Goal: Information Seeking & Learning: Learn about a topic

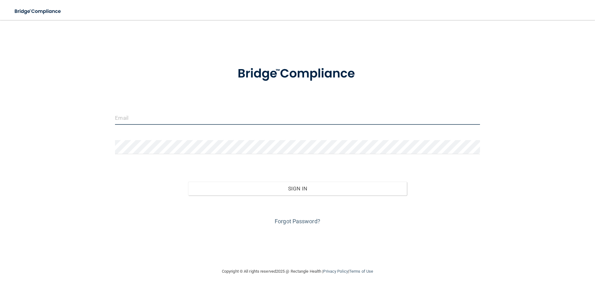
click at [153, 122] on input "email" at bounding box center [297, 118] width 365 height 14
type input "[PERSON_NAME][EMAIL_ADDRESS][PERSON_NAME][DOMAIN_NAME]"
click at [158, 155] on div at bounding box center [297, 149] width 374 height 19
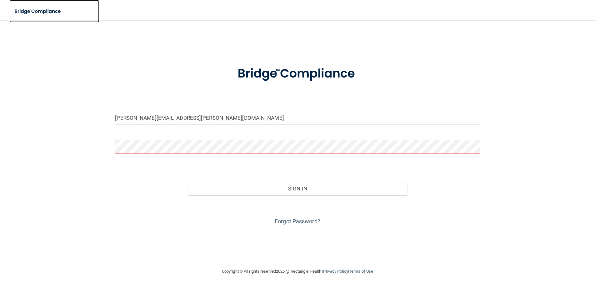
click at [34, 10] on img at bounding box center [38, 11] width 58 height 13
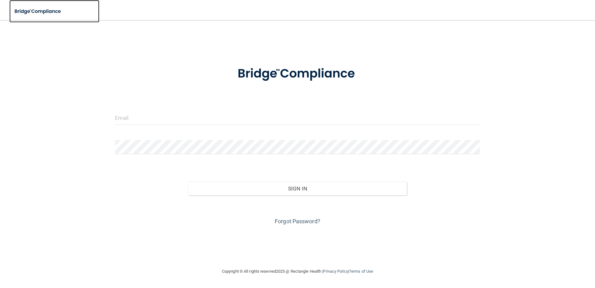
click at [34, 10] on img at bounding box center [38, 11] width 58 height 13
click at [271, 70] on img at bounding box center [298, 74] width 146 height 33
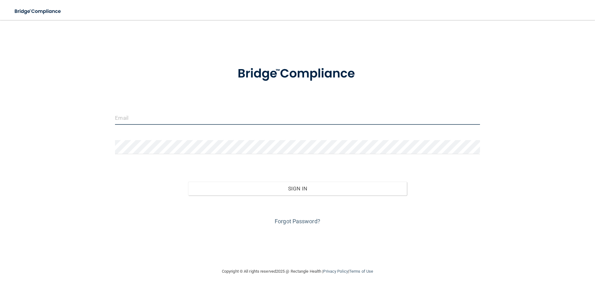
click at [160, 117] on input "email" at bounding box center [297, 118] width 365 height 14
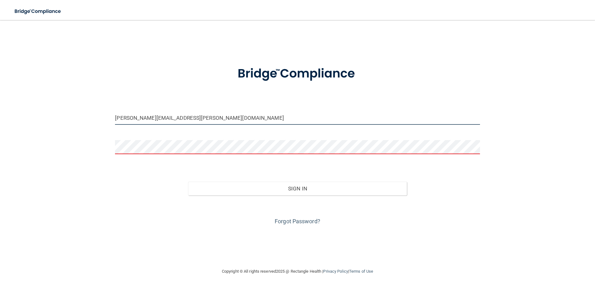
type input "[PERSON_NAME][EMAIL_ADDRESS][PERSON_NAME][DOMAIN_NAME]"
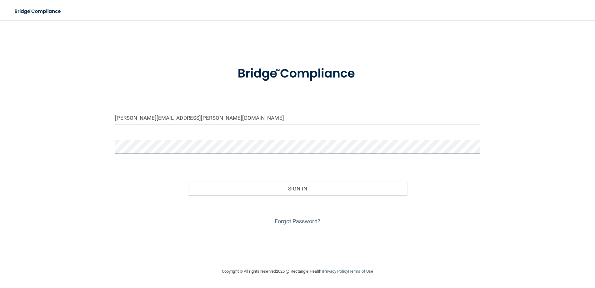
click at [188, 182] on button "Sign In" at bounding box center [297, 189] width 219 height 14
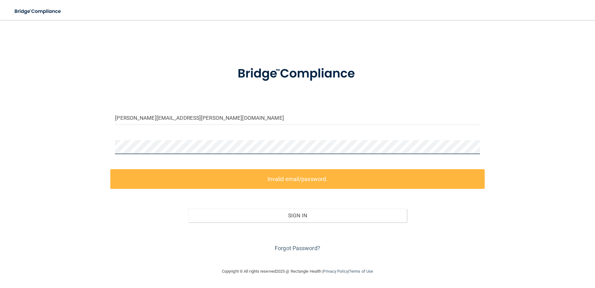
click at [188, 209] on button "Sign In" at bounding box center [297, 216] width 219 height 14
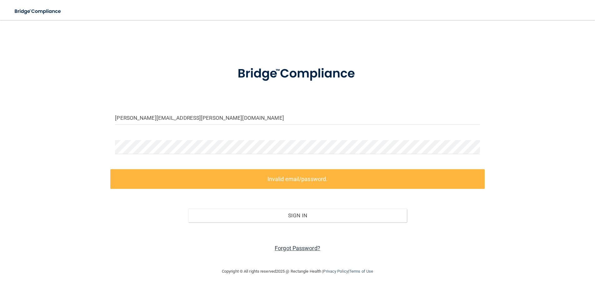
click at [282, 250] on link "Forgot Password?" at bounding box center [298, 248] width 46 height 7
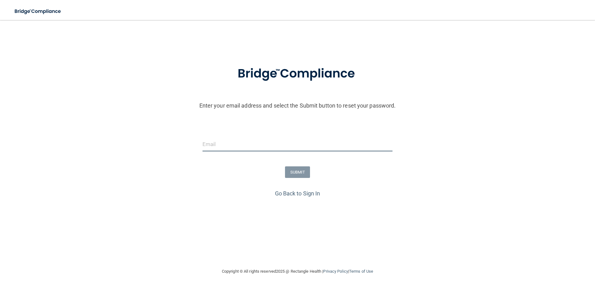
click at [250, 149] on input "email" at bounding box center [298, 144] width 190 height 14
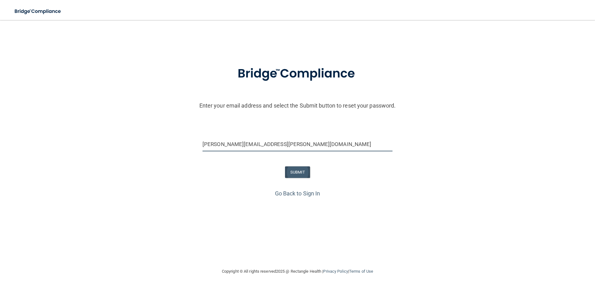
type input "[PERSON_NAME][EMAIL_ADDRESS][PERSON_NAME][DOMAIN_NAME]"
click at [302, 176] on button "SUBMIT" at bounding box center [297, 172] width 25 height 12
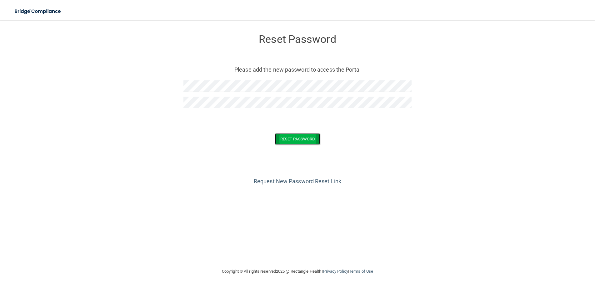
click at [310, 142] on button "Reset Password" at bounding box center [297, 139] width 45 height 12
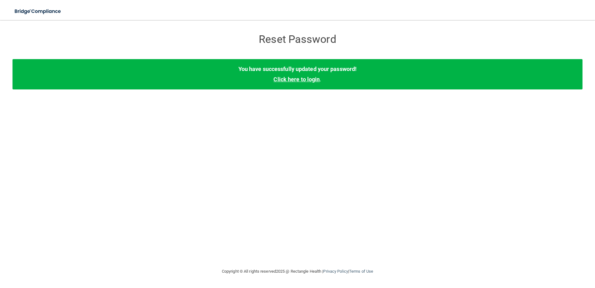
click at [302, 80] on link "Click here to login" at bounding box center [297, 79] width 46 height 7
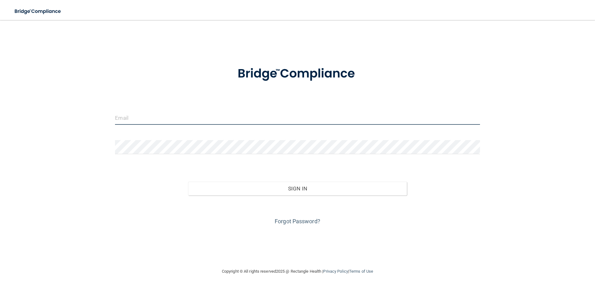
click at [127, 116] on input "email" at bounding box center [297, 118] width 365 height 14
type input "[PERSON_NAME][EMAIL_ADDRESS][PERSON_NAME][DOMAIN_NAME]"
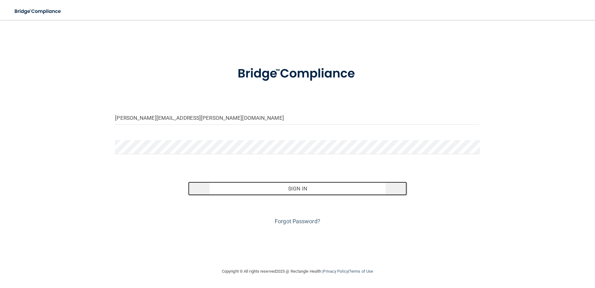
click at [293, 187] on button "Sign In" at bounding box center [297, 189] width 219 height 14
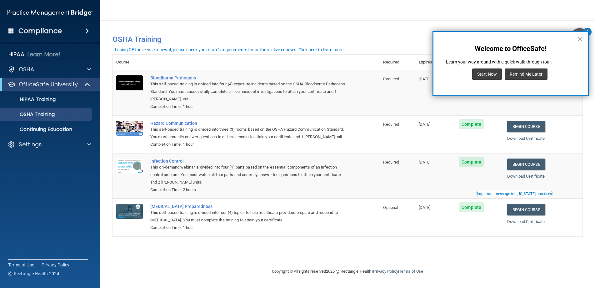
click at [539, 78] on button "Remind Me Later" at bounding box center [526, 73] width 43 height 11
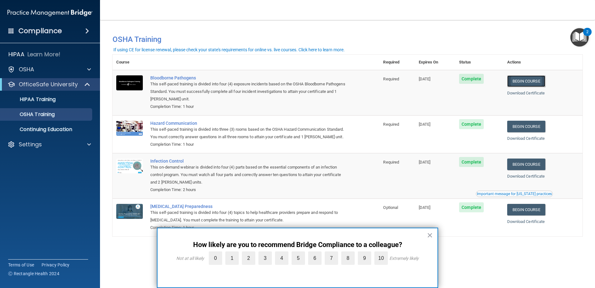
click at [530, 82] on link "Begin Course" at bounding box center [527, 81] width 38 height 12
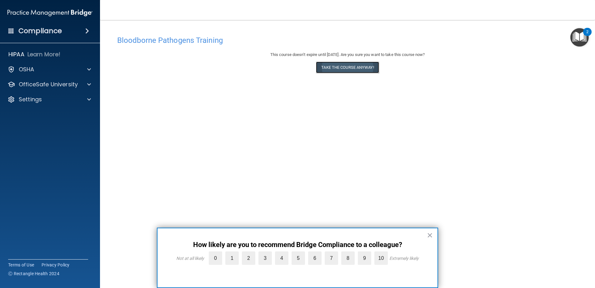
click at [347, 68] on button "Take the course anyway!" at bounding box center [347, 68] width 63 height 12
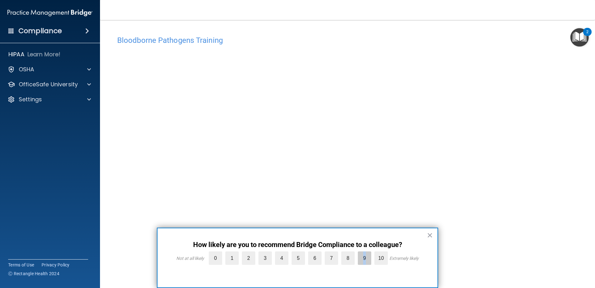
click at [365, 260] on label "9" at bounding box center [364, 257] width 13 height 13
click at [350, 253] on input "9" at bounding box center [350, 253] width 0 height 0
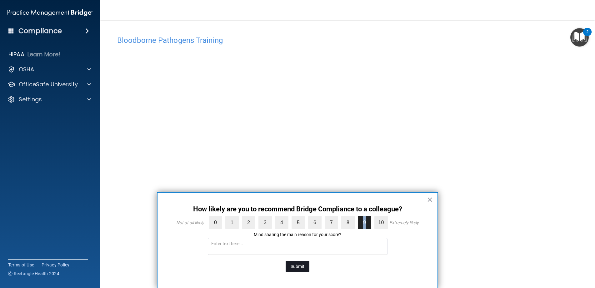
click at [306, 265] on button "Submit" at bounding box center [298, 266] width 24 height 11
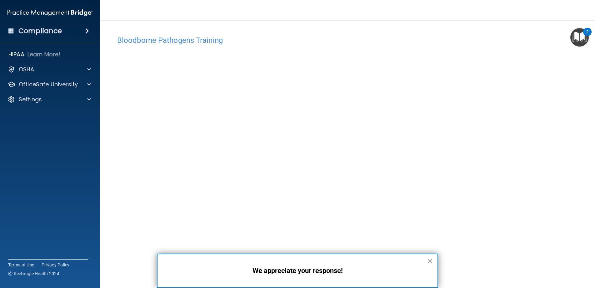
click at [432, 261] on button "×" at bounding box center [430, 261] width 6 height 10
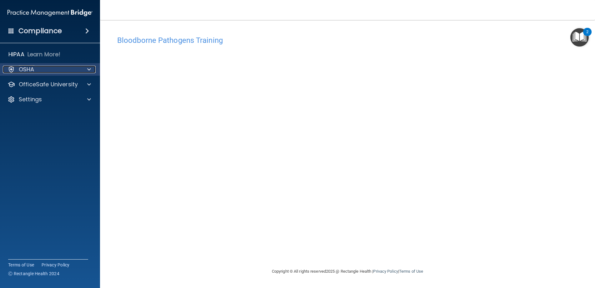
click at [87, 69] on span at bounding box center [89, 70] width 4 height 8
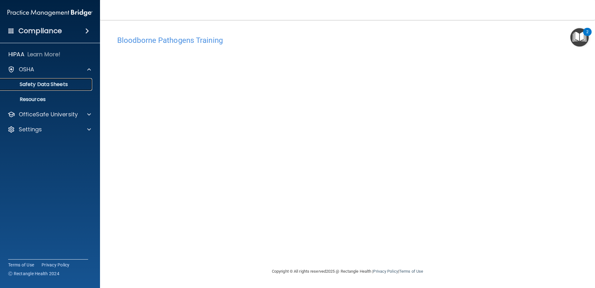
click at [63, 85] on p "Safety Data Sheets" at bounding box center [46, 84] width 85 height 6
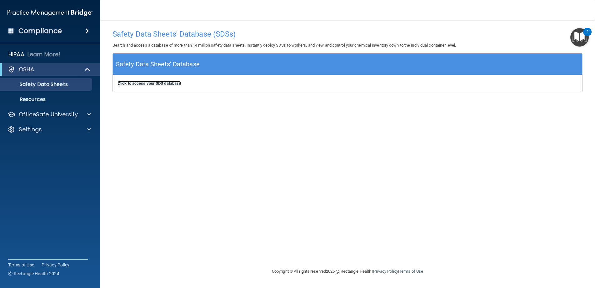
click at [152, 84] on b "Click to access your SDS database" at bounding box center [149, 83] width 63 height 5
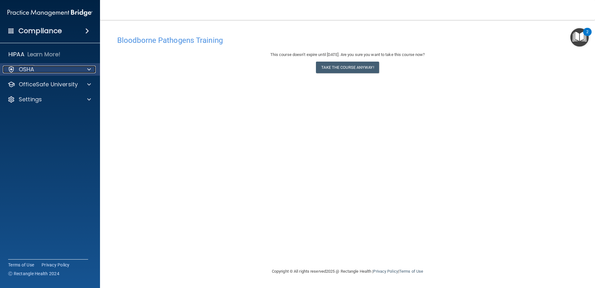
click at [88, 71] on span at bounding box center [89, 70] width 4 height 8
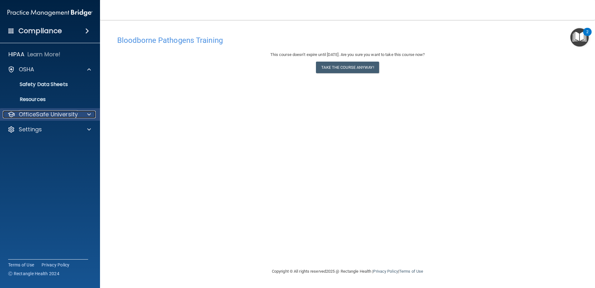
click at [85, 113] on div at bounding box center [88, 115] width 16 height 8
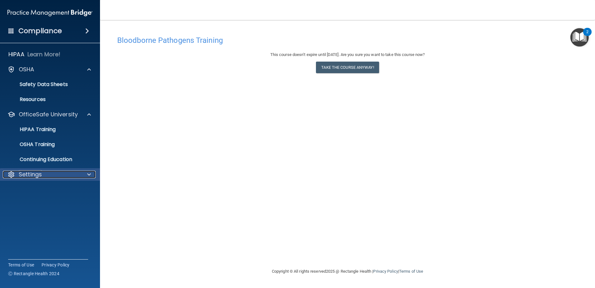
click at [87, 176] on div at bounding box center [88, 175] width 16 height 8
click at [366, 70] on button "Take the course anyway!" at bounding box center [347, 68] width 63 height 12
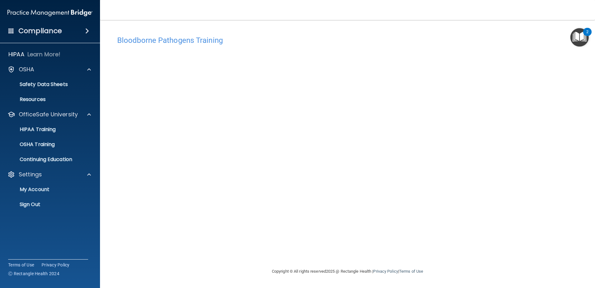
click at [554, 30] on div "Bloodborne Pathogens Training This course doesn’t expire until 02/19/2026. Are …" at bounding box center [348, 143] width 470 height 235
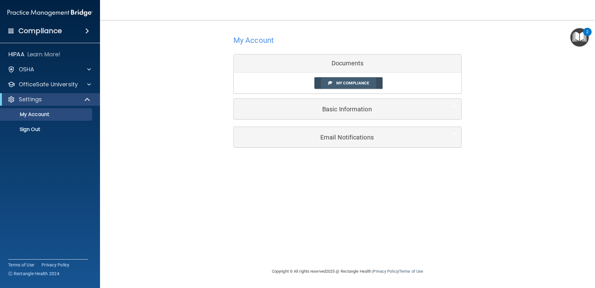
click at [353, 84] on span "My Compliance" at bounding box center [352, 83] width 33 height 5
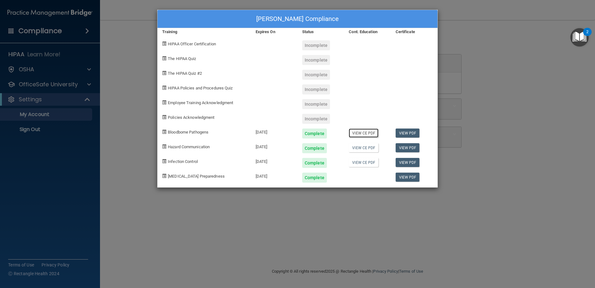
click at [374, 133] on link "View CE PDF" at bounding box center [364, 133] width 30 height 9
click at [465, 67] on div "Renee Reuter's Compliance Training Expires On Status Cont. Education Certificat…" at bounding box center [297, 144] width 595 height 288
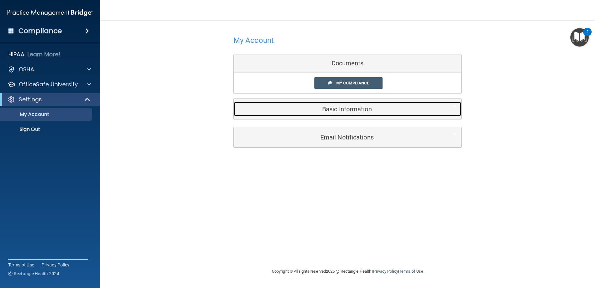
click at [351, 111] on h5 "Basic Information" at bounding box center [338, 109] width 199 height 7
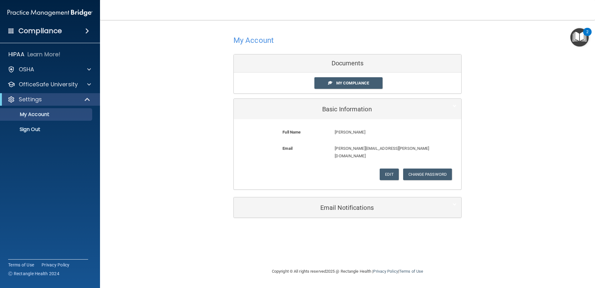
click at [87, 31] on span at bounding box center [87, 31] width 4 height 8
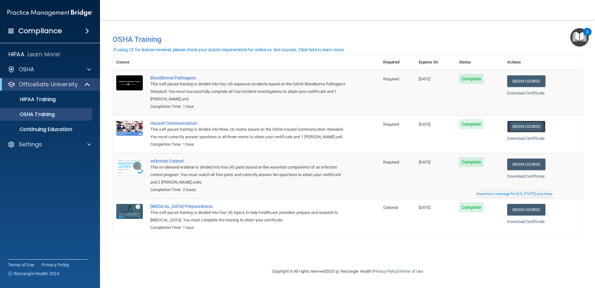
click at [536, 129] on link "Begin Course" at bounding box center [527, 127] width 38 height 12
click at [527, 126] on link "Begin Course" at bounding box center [527, 127] width 38 height 12
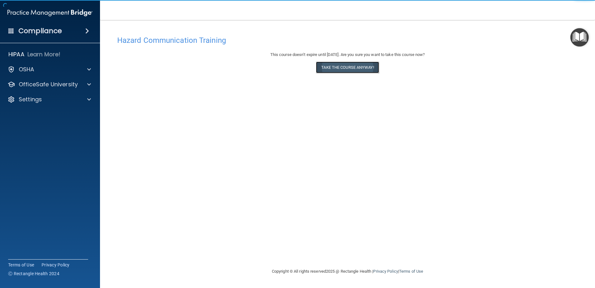
click at [354, 70] on button "Take the course anyway!" at bounding box center [347, 68] width 63 height 12
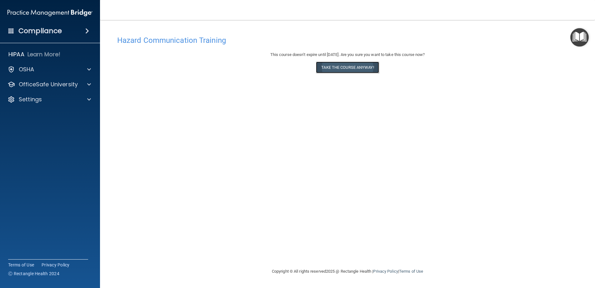
click at [343, 68] on button "Take the course anyway!" at bounding box center [347, 68] width 63 height 12
